Goal: Information Seeking & Learning: Learn about a topic

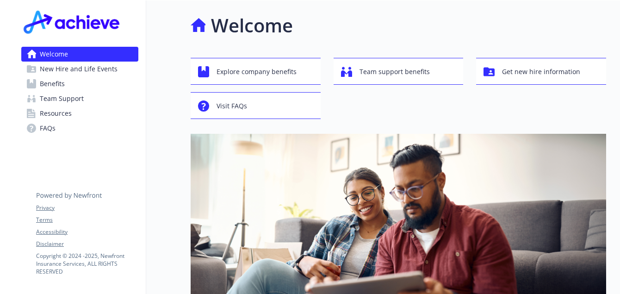
click at [54, 85] on span "Benefits" at bounding box center [52, 83] width 25 height 15
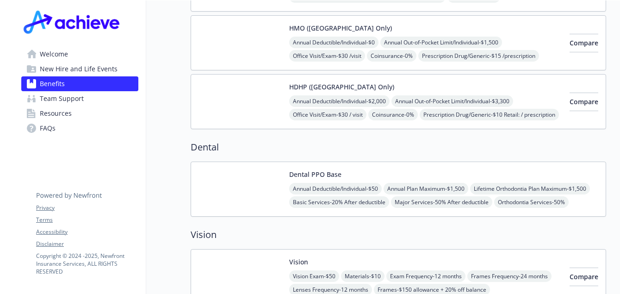
scroll to position [394, 0]
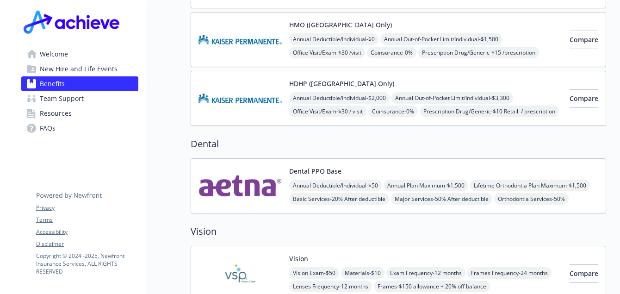
click at [289, 167] on div "Dental PPO Base Annual Deductible/Individual - $50 Annual Plan Maximum - $1,500…" at bounding box center [443, 185] width 309 height 39
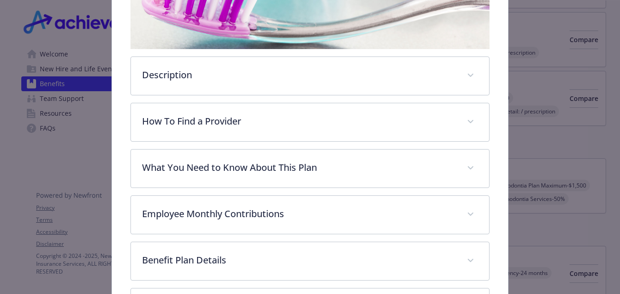
scroll to position [221, 0]
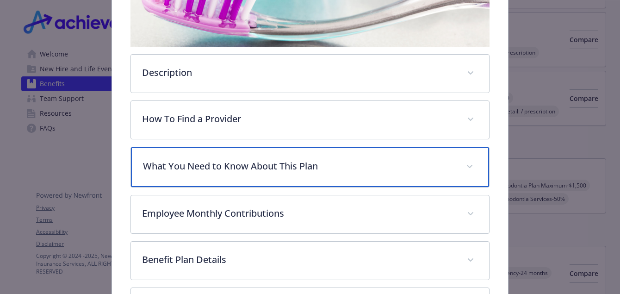
click at [282, 169] on p "What You Need to Know About This Plan" at bounding box center [299, 166] width 312 height 14
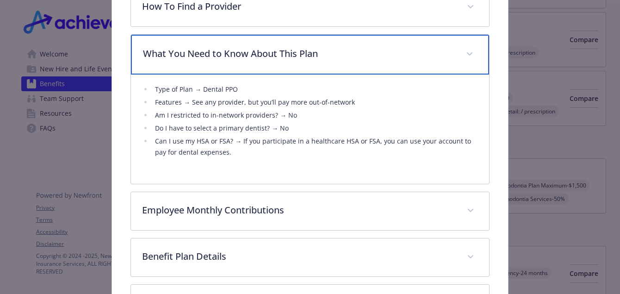
scroll to position [335, 0]
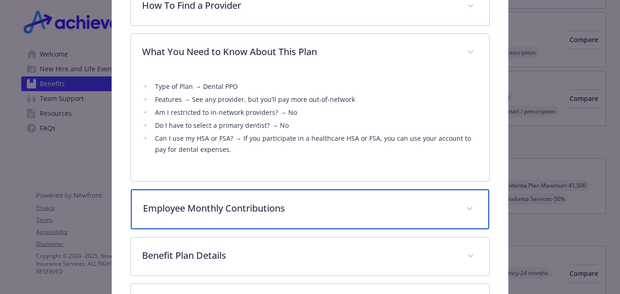
click at [299, 214] on p "Employee Monthly Contributions" at bounding box center [299, 208] width 312 height 14
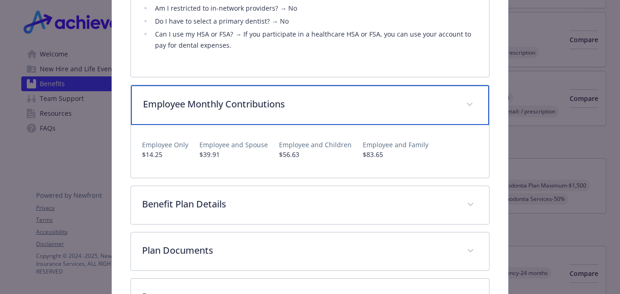
scroll to position [439, 0]
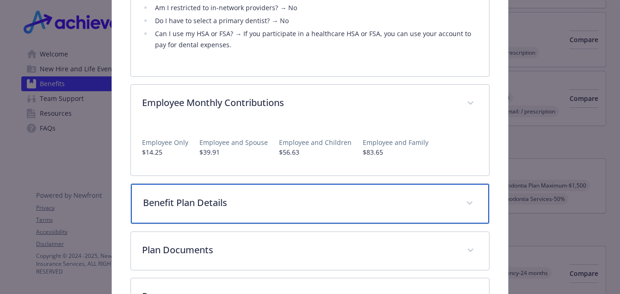
click at [295, 210] on div "Benefit Plan Details" at bounding box center [310, 204] width 358 height 40
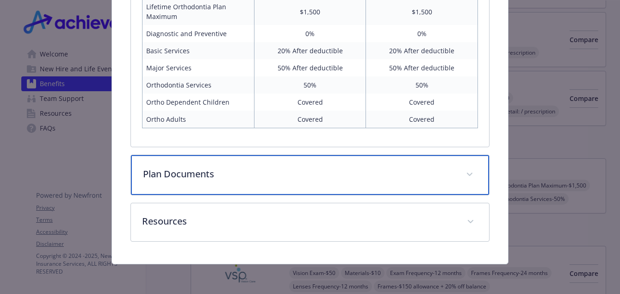
scroll to position [738, 0]
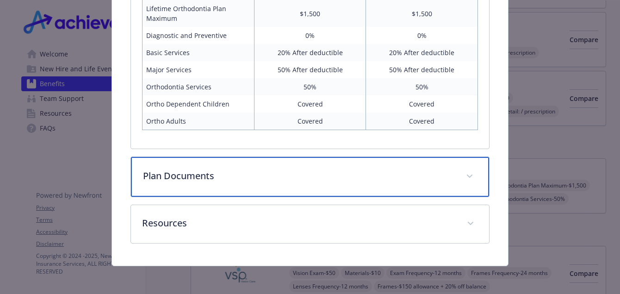
click at [269, 181] on p "Plan Documents" at bounding box center [299, 176] width 312 height 14
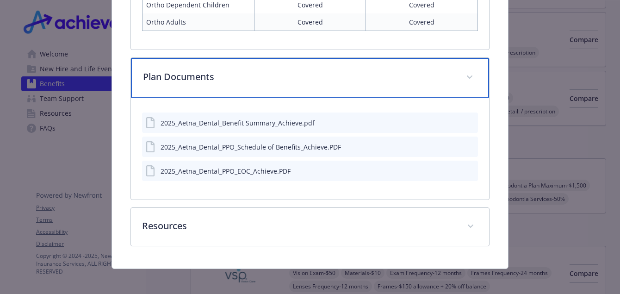
scroll to position [838, 0]
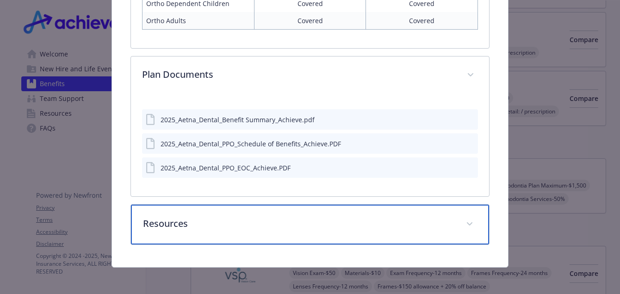
click at [259, 234] on div "Resources" at bounding box center [310, 225] width 358 height 40
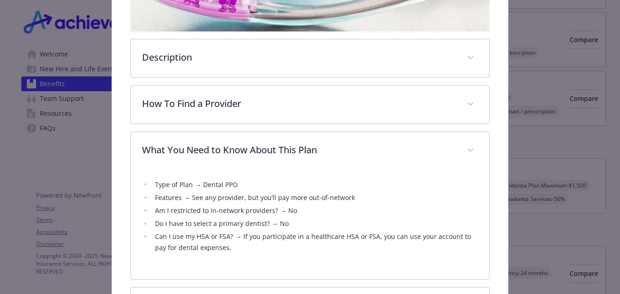
scroll to position [227, 0]
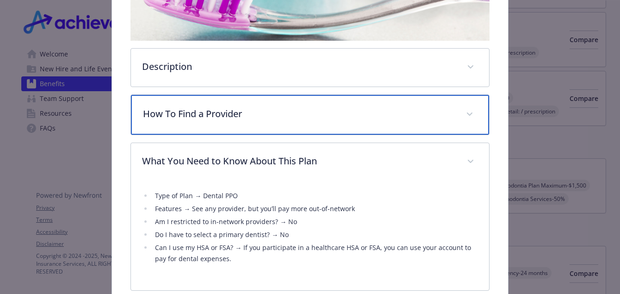
click at [256, 119] on p "How To Find a Provider" at bounding box center [299, 114] width 312 height 14
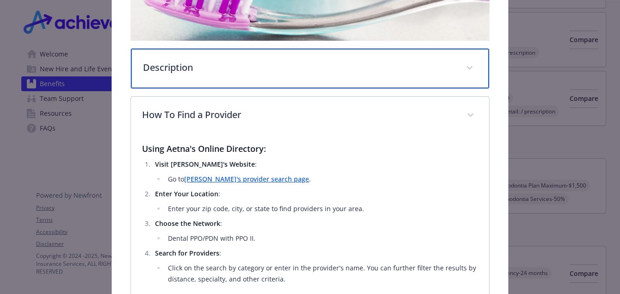
click at [246, 63] on p "Description" at bounding box center [299, 68] width 312 height 14
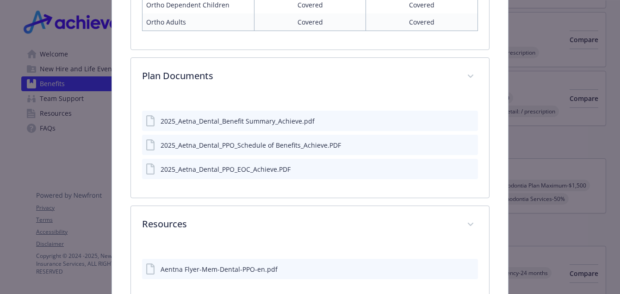
scroll to position [1107, 0]
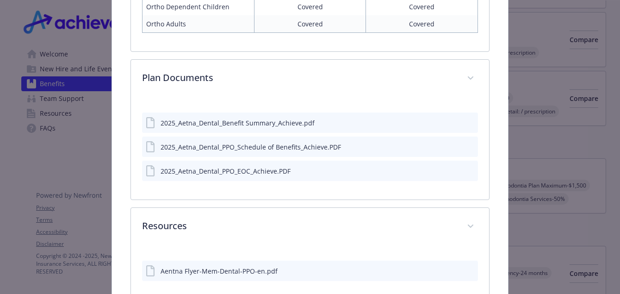
click at [471, 119] on icon "preview file" at bounding box center [469, 122] width 8 height 6
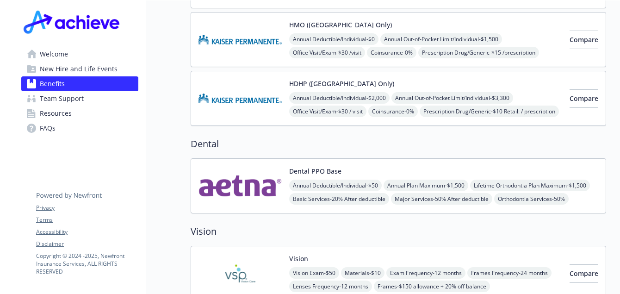
click at [54, 54] on span "Welcome" at bounding box center [54, 54] width 28 height 15
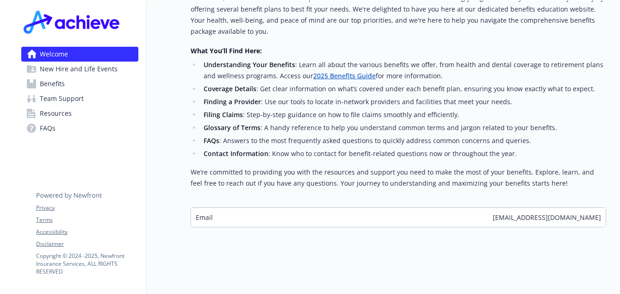
scroll to position [367, 0]
click at [329, 77] on link "2025 Benefits Guide" at bounding box center [344, 75] width 63 height 9
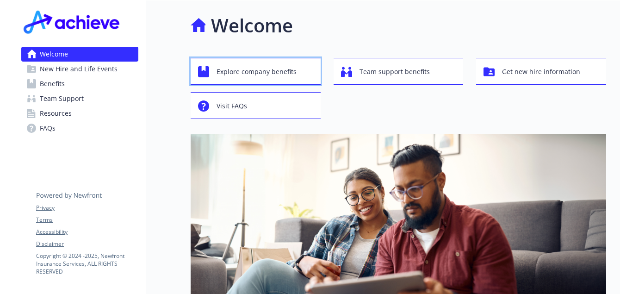
click at [281, 67] on span "Explore company benefits" at bounding box center [257, 72] width 80 height 18
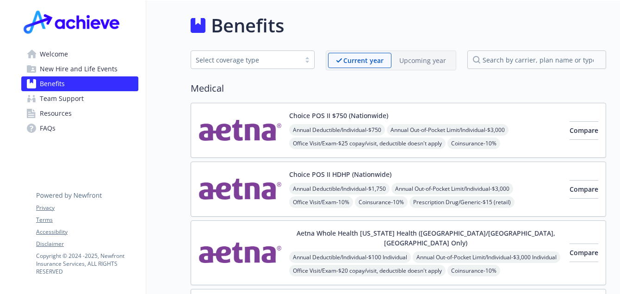
click at [272, 56] on div "Select coverage type" at bounding box center [246, 60] width 100 height 10
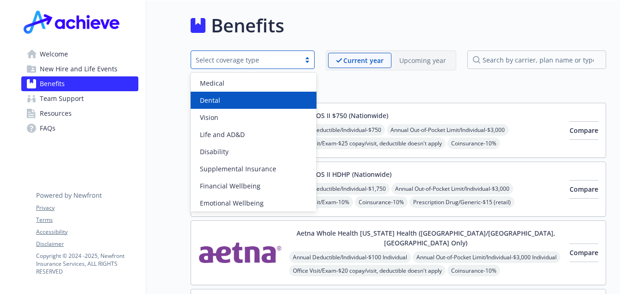
click at [237, 99] on div "Dental" at bounding box center [253, 100] width 115 height 10
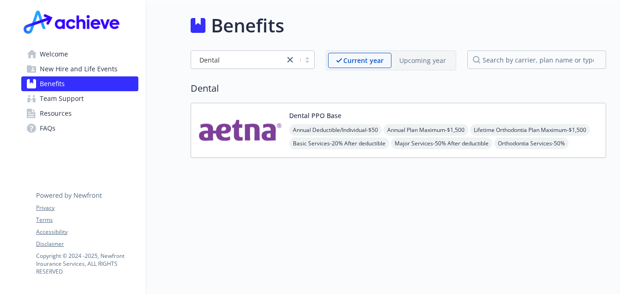
click at [237, 128] on img at bounding box center [240, 130] width 83 height 39
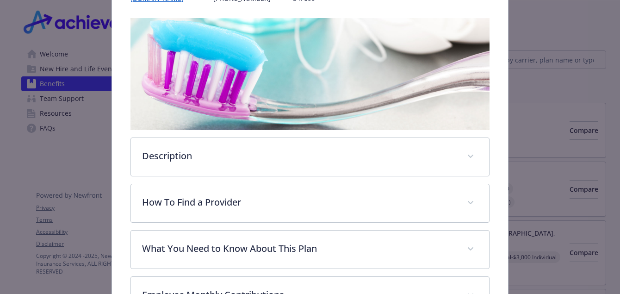
scroll to position [350, 0]
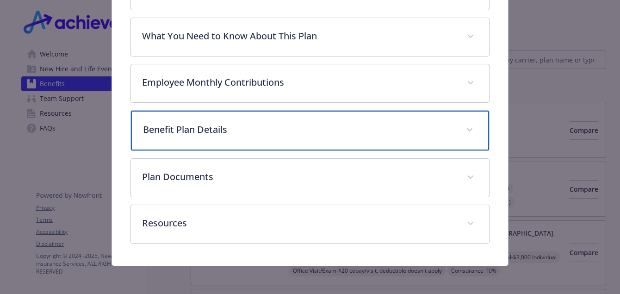
click at [237, 128] on p "Benefit Plan Details" at bounding box center [299, 130] width 312 height 14
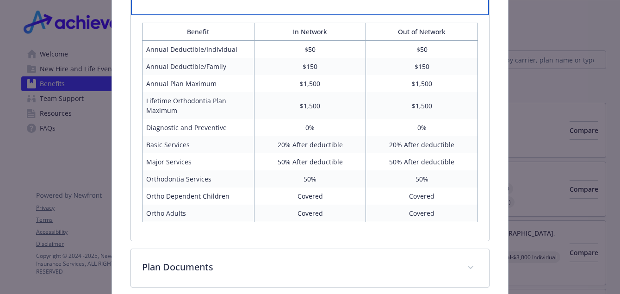
scroll to position [487, 0]
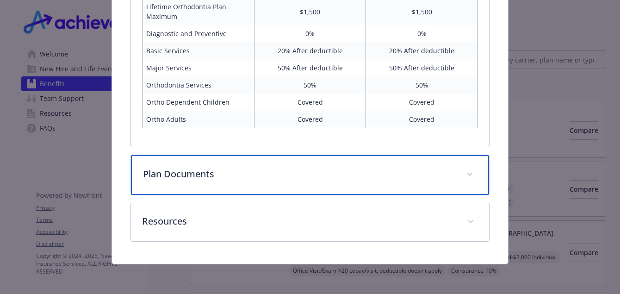
click at [249, 172] on p "Plan Documents" at bounding box center [299, 174] width 312 height 14
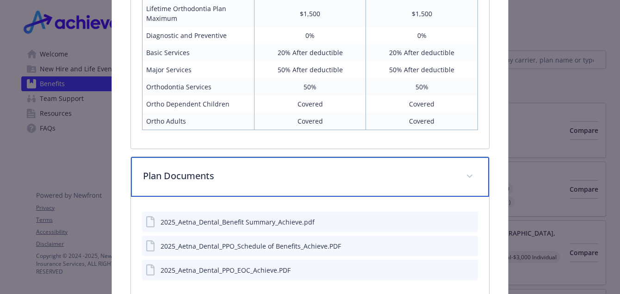
click at [249, 172] on p "Plan Documents" at bounding box center [299, 176] width 312 height 14
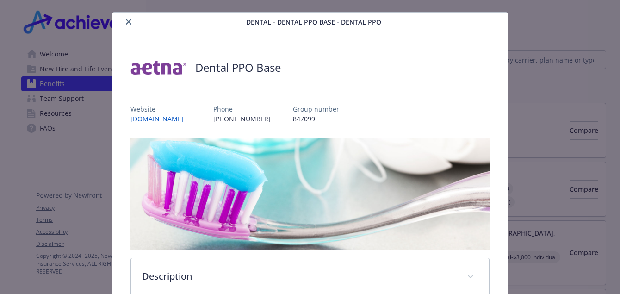
scroll to position [0, 0]
